Goal: Navigation & Orientation: Find specific page/section

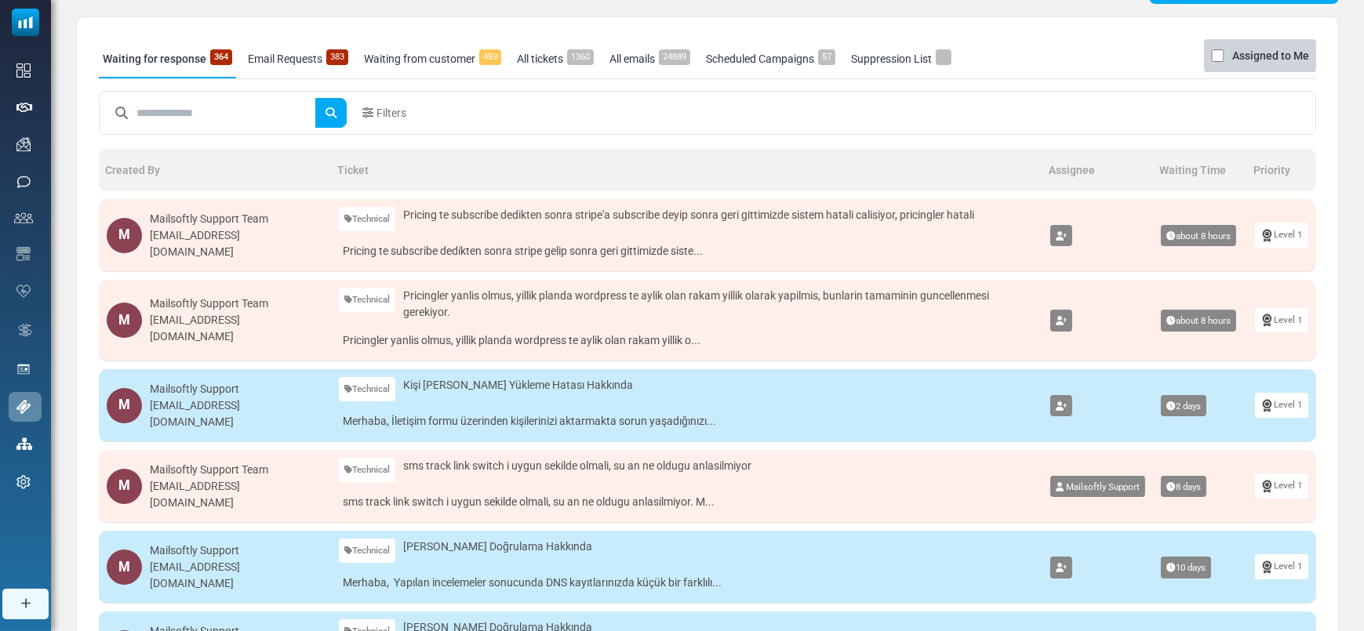
scroll to position [81, 0]
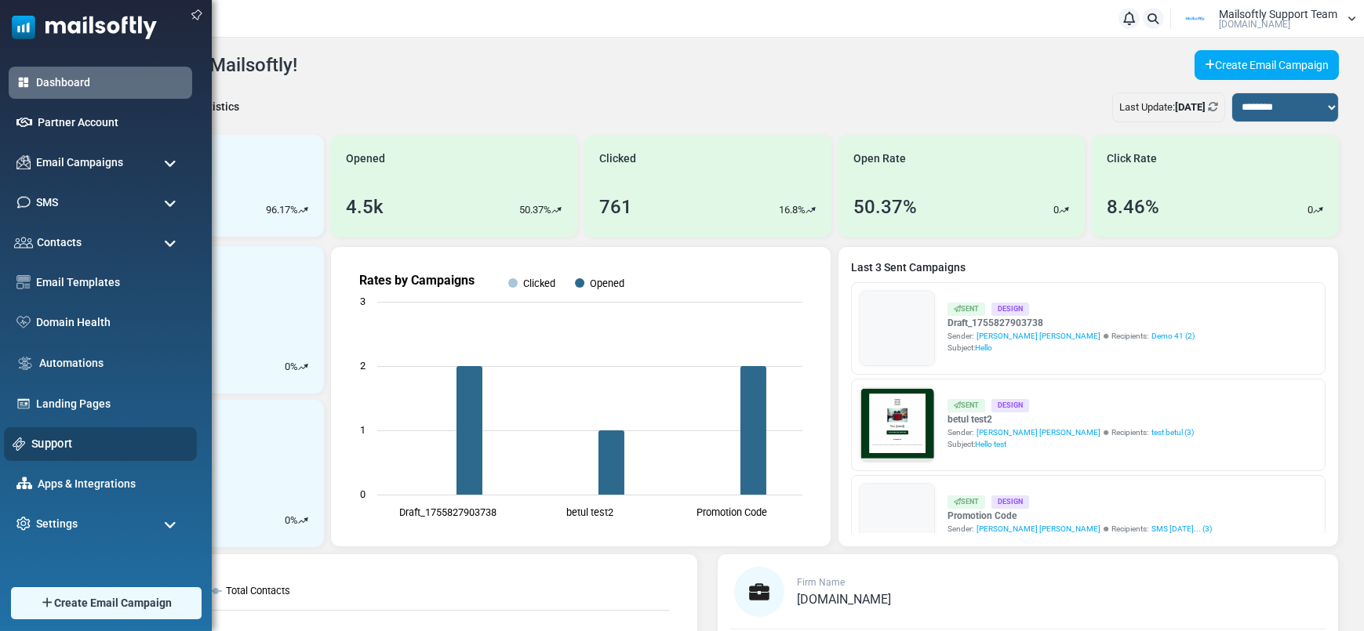
click at [56, 436] on link "Support" at bounding box center [109, 443] width 157 height 17
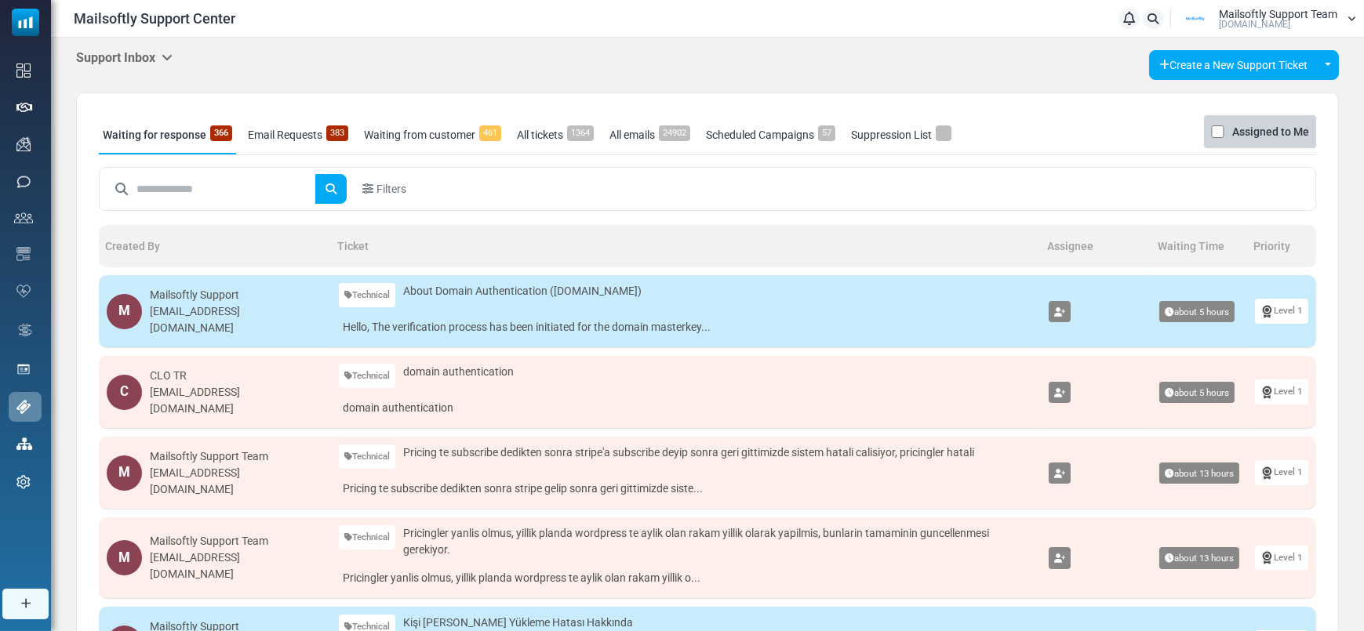
click at [139, 45] on div "Support Inbox Support Inbox User Dashboard Control Panel App Announcements Iden…" at bounding box center [707, 611] width 1313 height 1147
click at [138, 50] on h5 "Support Inbox" at bounding box center [124, 57] width 96 height 15
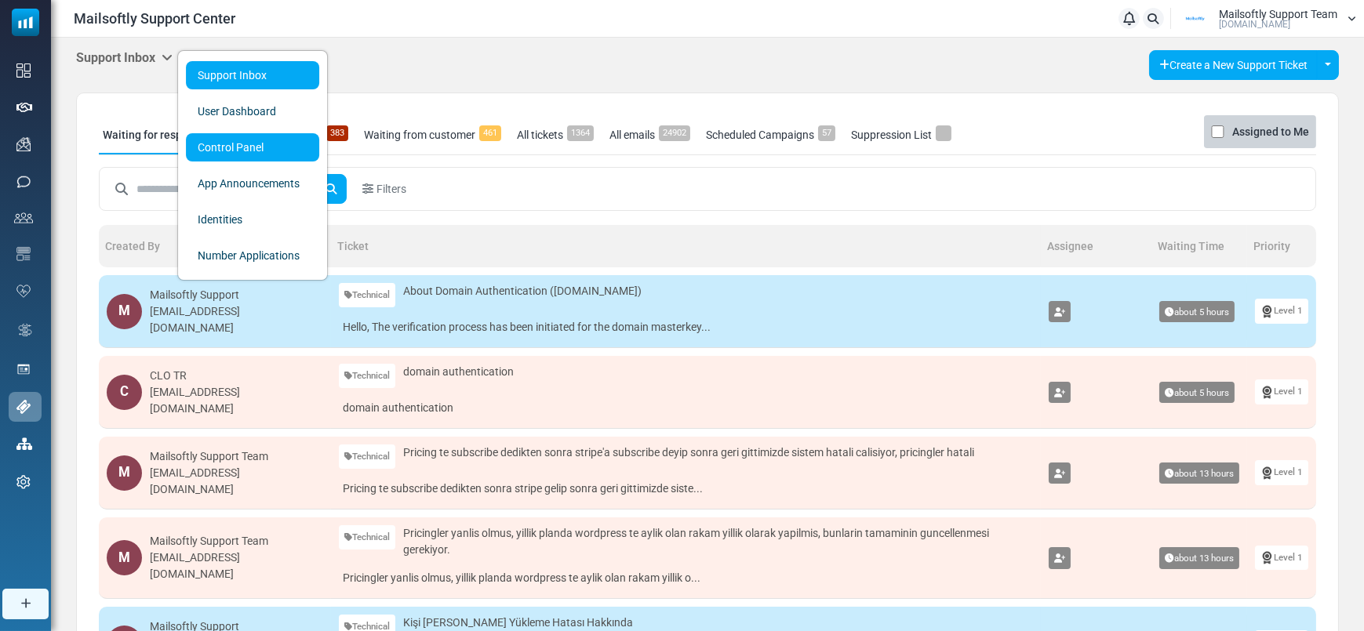
click at [256, 155] on link "Control Panel" at bounding box center [252, 147] width 133 height 28
